Goal: Task Accomplishment & Management: Use online tool/utility

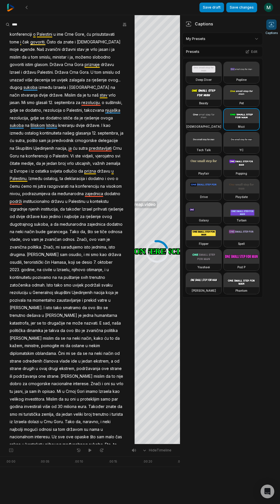
click at [11, 8] on img at bounding box center [11, 8] width 8 height 8
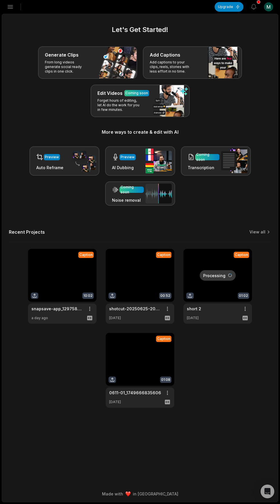
click at [63, 290] on link at bounding box center [62, 286] width 69 height 75
click at [60, 292] on link at bounding box center [62, 286] width 69 height 75
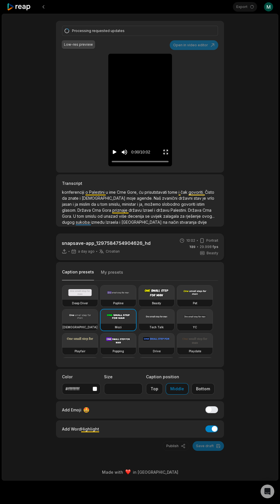
type input "**"
click at [204, 50] on div "Processing requested updates Low-res preview Open in video editor konferenciji …" at bounding box center [140, 97] width 168 height 152
click at [189, 38] on div "Processing requested updates Low-res preview Open in video editor konferenciji …" at bounding box center [140, 97] width 168 height 152
type input "**"
click at [273, 149] on div "snapsave-app_1297584754904626_hd a day ago Croatian hr 10:02 Portrait 29.998 fp…" at bounding box center [140, 236] width 276 height 430
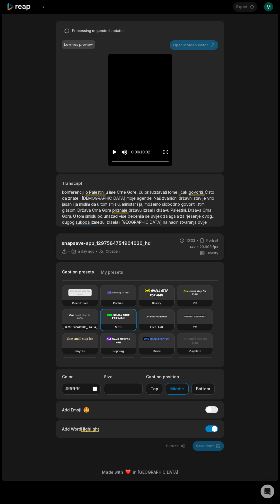
click at [19, 9] on icon at bounding box center [19, 7] width 24 height 8
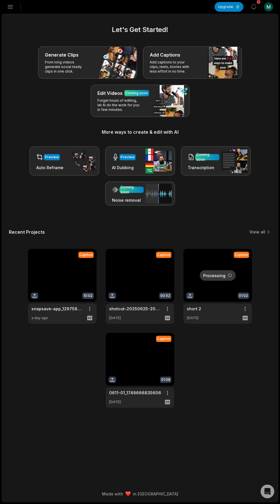
scroll to position [43, 0]
click at [53, 255] on link at bounding box center [62, 286] width 69 height 75
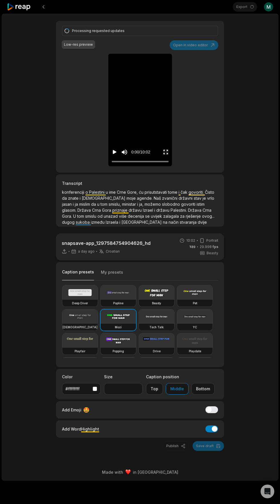
click at [189, 47] on div "Processing requested updates Low-res preview Open in video editor konferenciji …" at bounding box center [140, 97] width 168 height 152
type input "**"
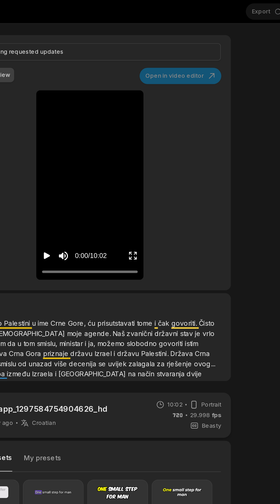
click at [192, 44] on div "Processing requested updates Low-res preview Open in video editor konferenciji …" at bounding box center [140, 97] width 168 height 152
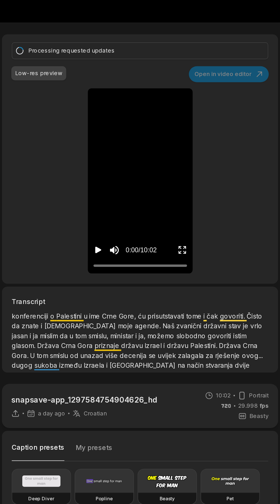
click at [193, 45] on div "Processing requested updates Low-res preview Open in video editor 0:00 / 10:02" at bounding box center [140, 97] width 168 height 152
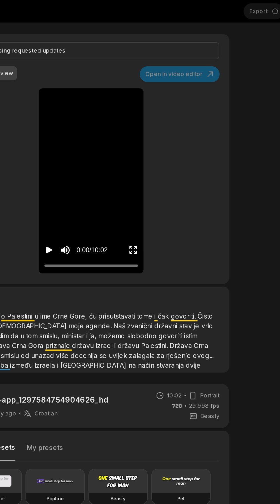
click at [204, 48] on div "Processing requested updates Low-res preview Open in video editor konferenciji …" at bounding box center [140, 97] width 168 height 152
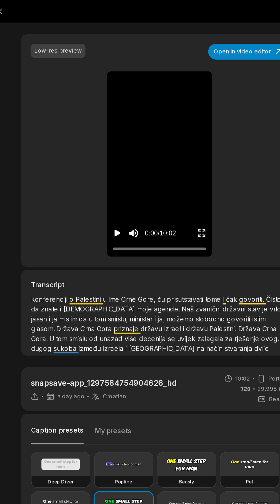
type input "**"
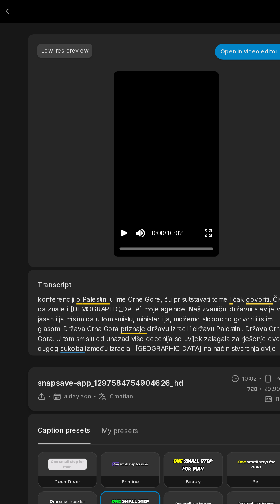
click at [195, 33] on button "Open in video editor" at bounding box center [194, 32] width 49 height 10
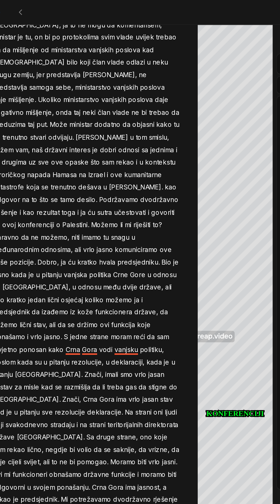
scroll to position [572, 0]
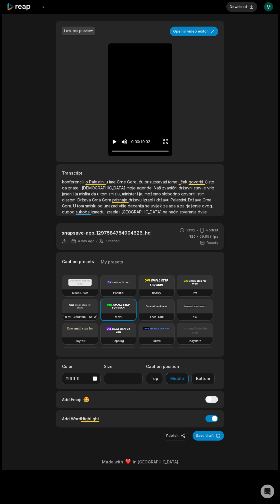
click at [172, 438] on button "Publish" at bounding box center [176, 436] width 27 height 10
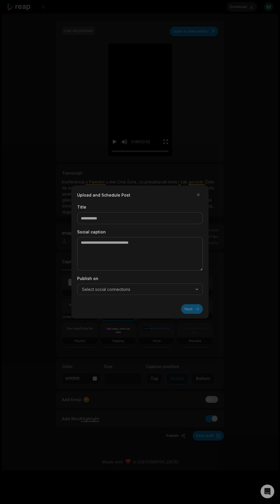
click at [114, 455] on div at bounding box center [140, 252] width 280 height 504
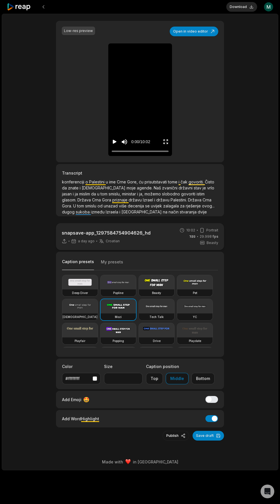
click at [242, 9] on button "Download" at bounding box center [241, 7] width 31 height 10
click at [243, 10] on button "Download" at bounding box center [241, 7] width 31 height 10
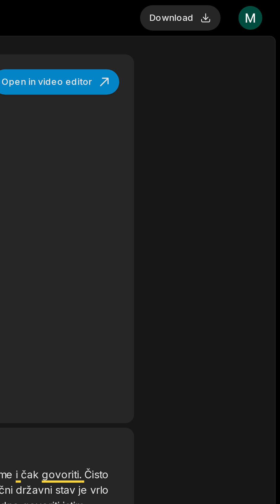
click at [243, 9] on button "Download" at bounding box center [241, 7] width 31 height 10
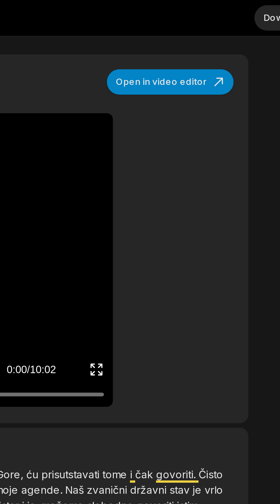
click at [206, 30] on button "Open in video editor" at bounding box center [194, 32] width 49 height 10
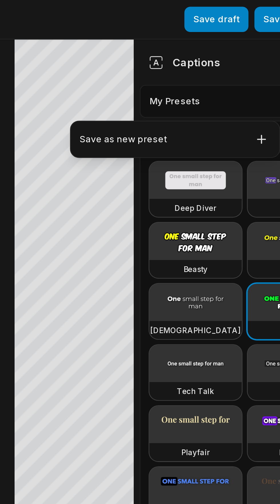
click at [214, 39] on html "Save draft Save changes Open user menu Captions Your browser does not support m…" at bounding box center [140, 252] width 280 height 504
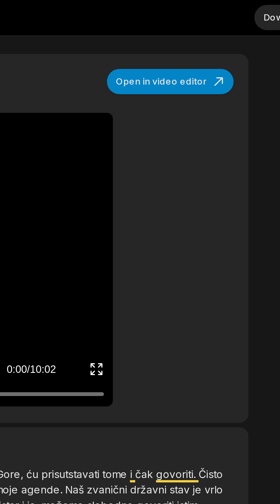
type input "**"
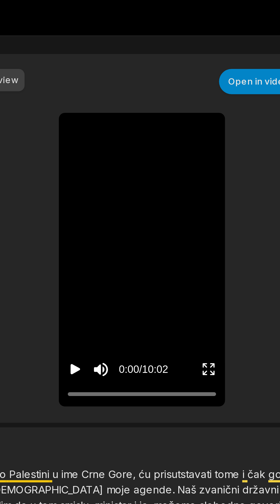
click at [183, 32] on button "Open in video editor" at bounding box center [194, 32] width 49 height 10
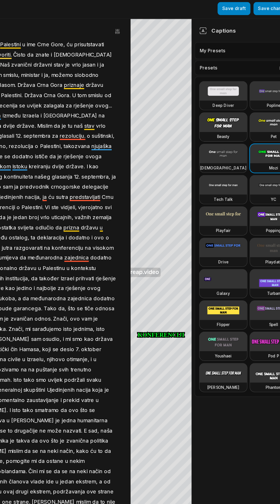
click at [125, 25] on icon "button" at bounding box center [125, 25] width 1 height 4
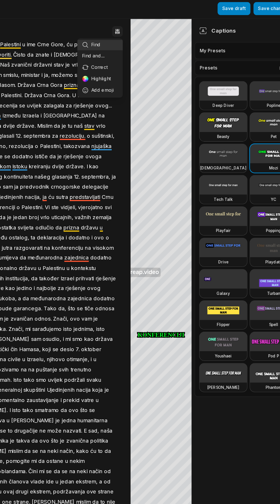
click at [124, 26] on icon "button" at bounding box center [124, 25] width 1 height 4
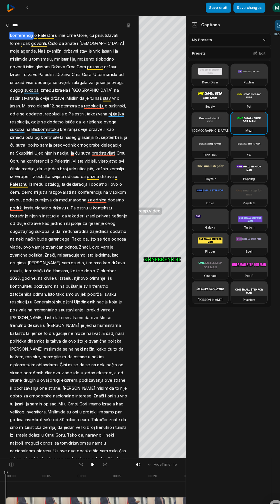
click at [27, 9] on 335 at bounding box center [26, 7] width 1 height 3
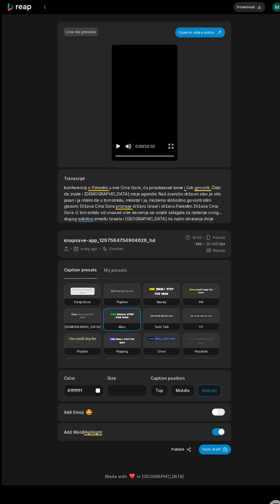
click at [207, 33] on button "Open in video editor" at bounding box center [194, 32] width 49 height 10
type input "**"
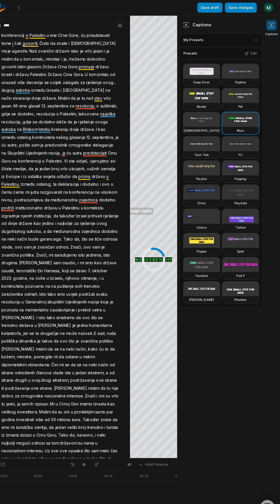
click at [273, 31] on span "Captions" at bounding box center [271, 33] width 12 height 4
